Goal: Find specific page/section

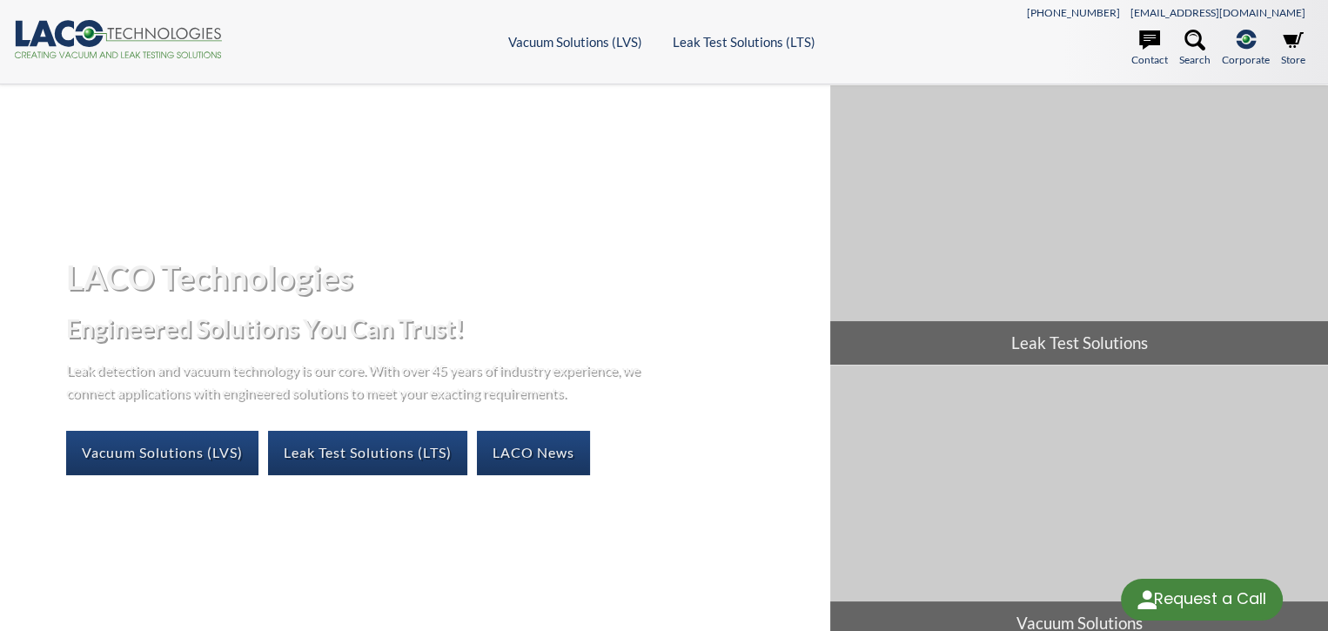
select select "Language Translate Widget"
click at [1042, 54] on ul "Contact Search .st-0{fill:#193661;} .st-1{fill:url(#SVGID_1_a);} Corporate LACO…" at bounding box center [1151, 52] width 325 height 44
click at [1144, 44] on icon at bounding box center [1149, 39] width 21 height 19
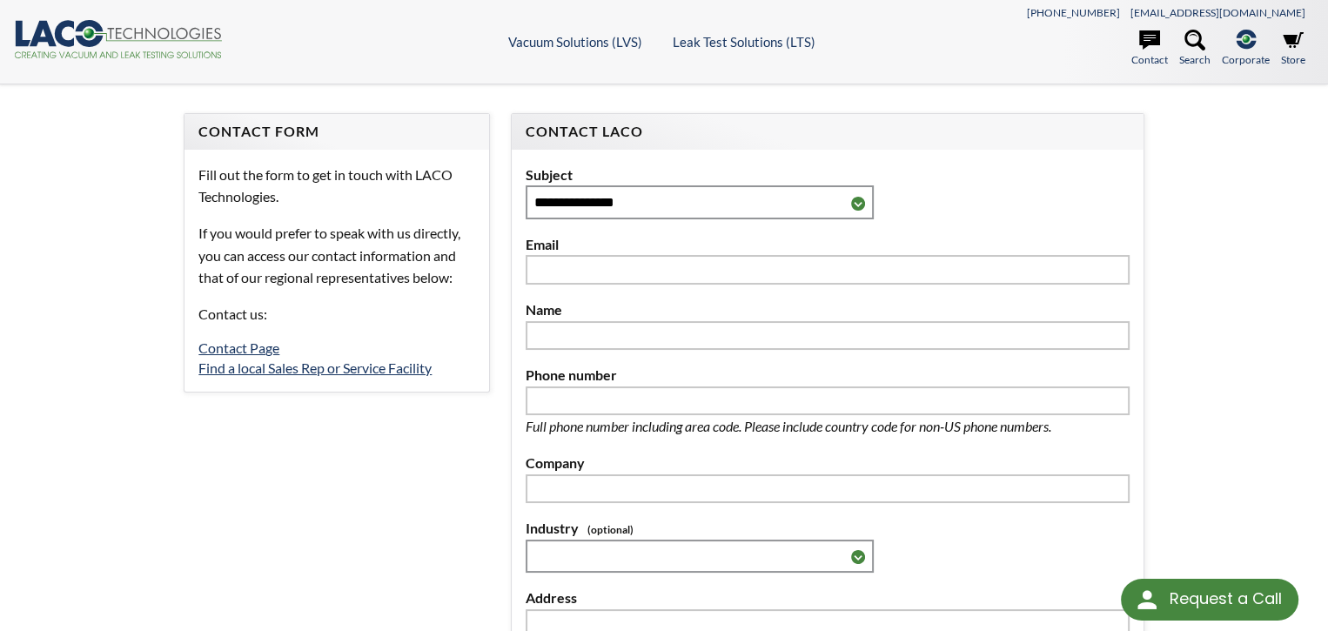
select select "Language Translate Widget"
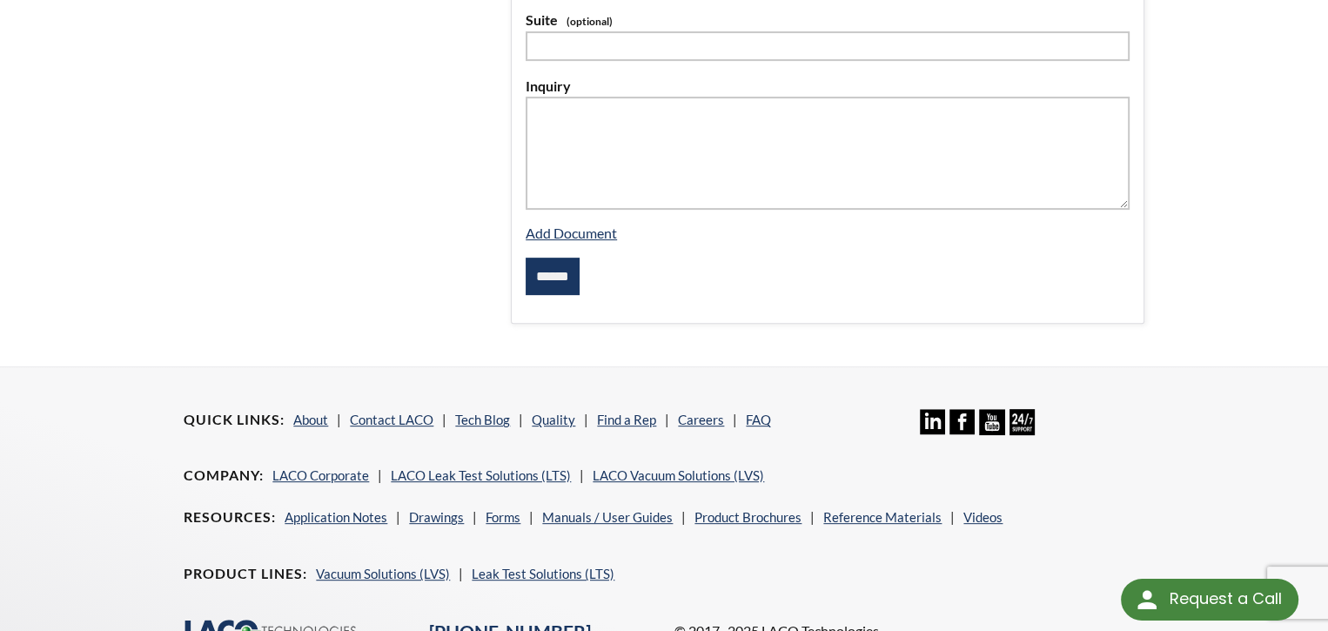
scroll to position [774, 0]
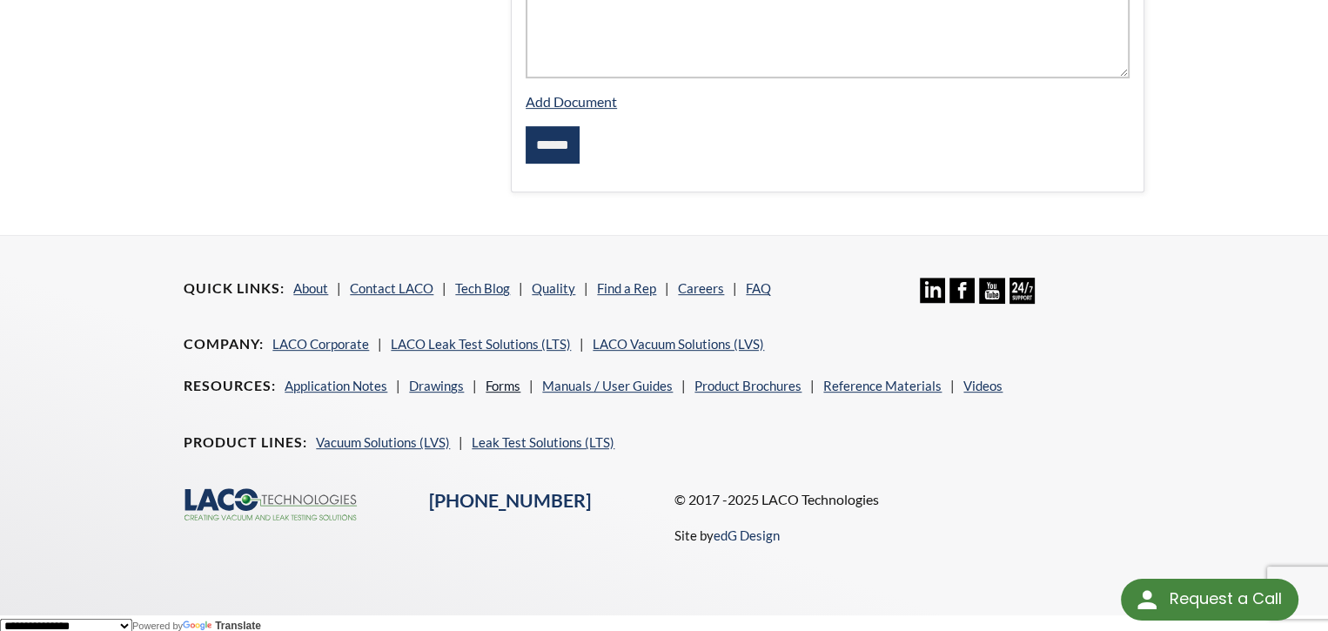
click at [502, 380] on link "Forms" at bounding box center [503, 386] width 35 height 16
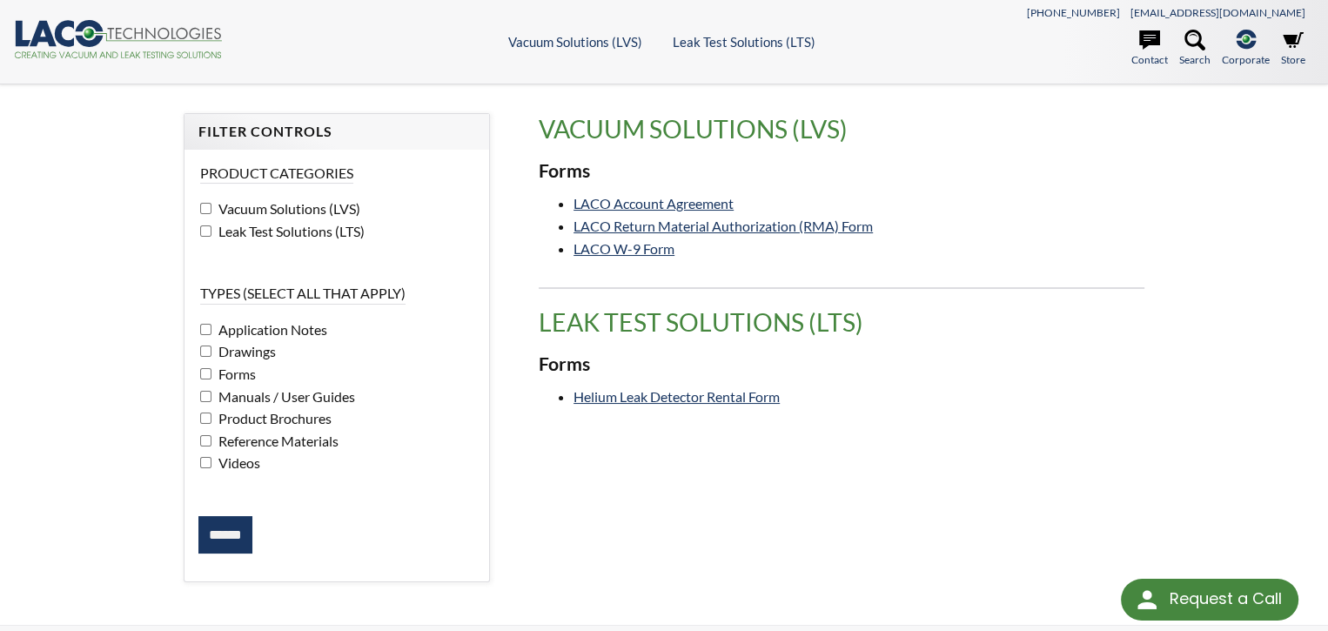
click at [1000, 189] on div "Forms LACO Account Agreement LACO Return Material Authorization (RMA) Form LACO…" at bounding box center [842, 209] width 606 height 100
click at [1288, 42] on icon at bounding box center [1293, 40] width 21 height 16
